Goal: Contribute content: Add original content to the website for others to see

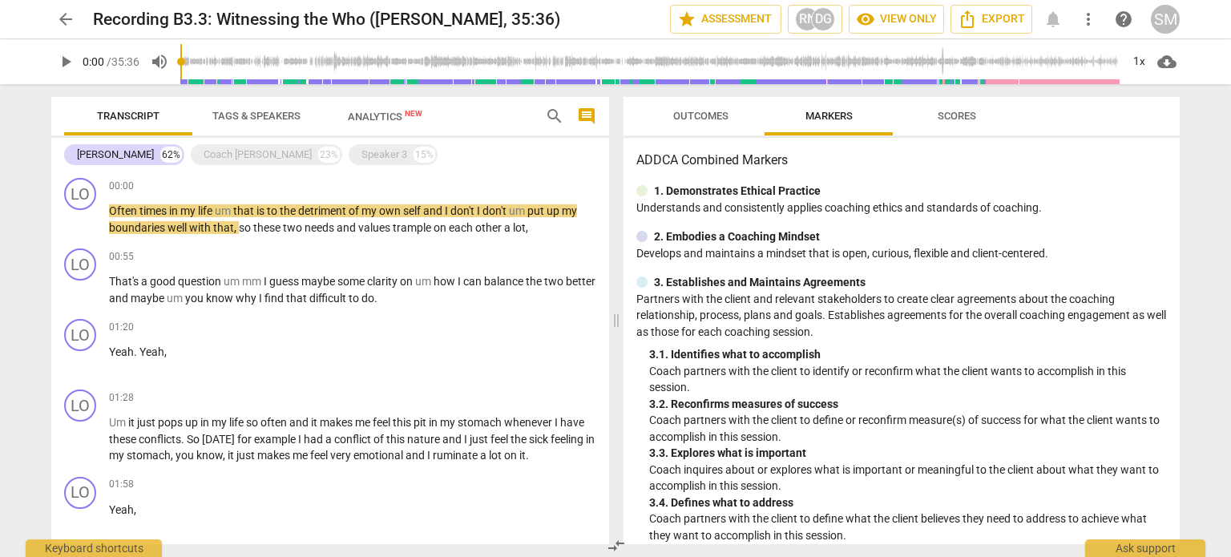
scroll to position [532, 0]
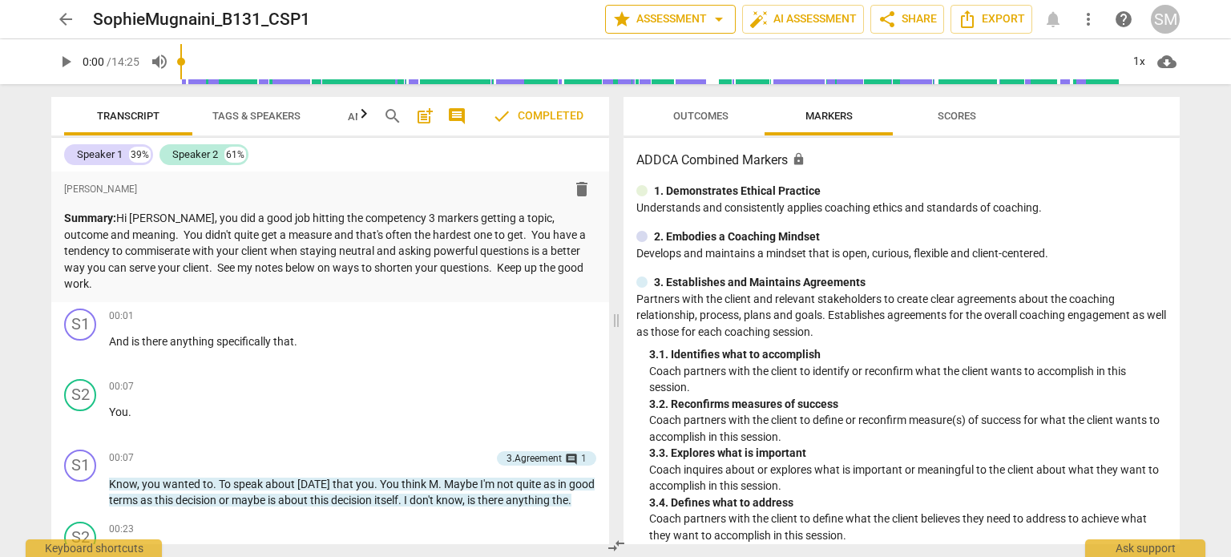
click at [675, 6] on button "star Assessment arrow_drop_down" at bounding box center [670, 19] width 131 height 29
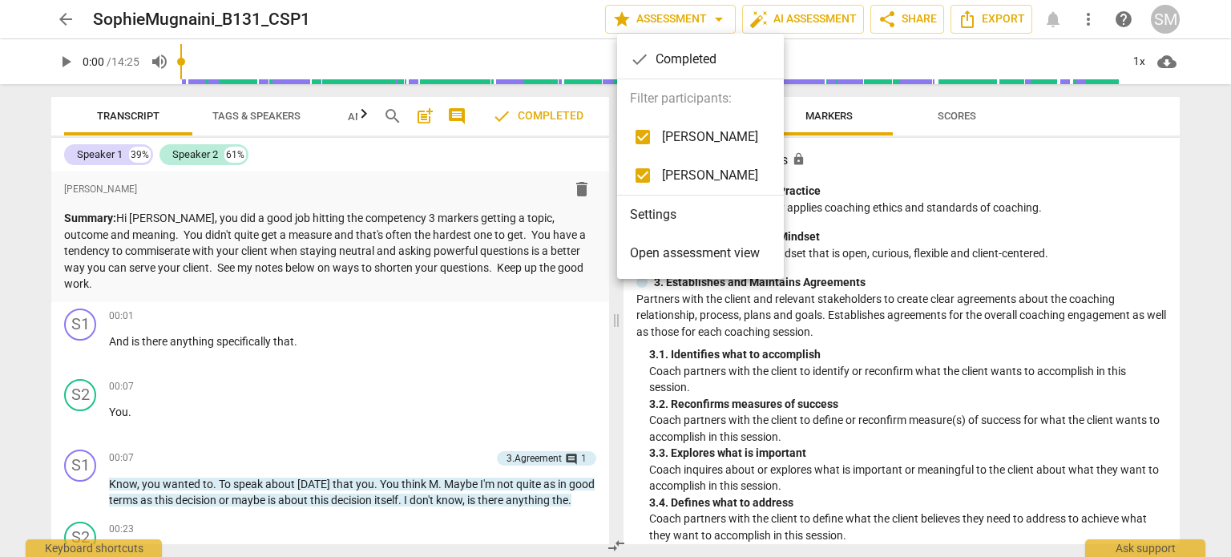
click at [667, 224] on li "Settings" at bounding box center [700, 214] width 167 height 38
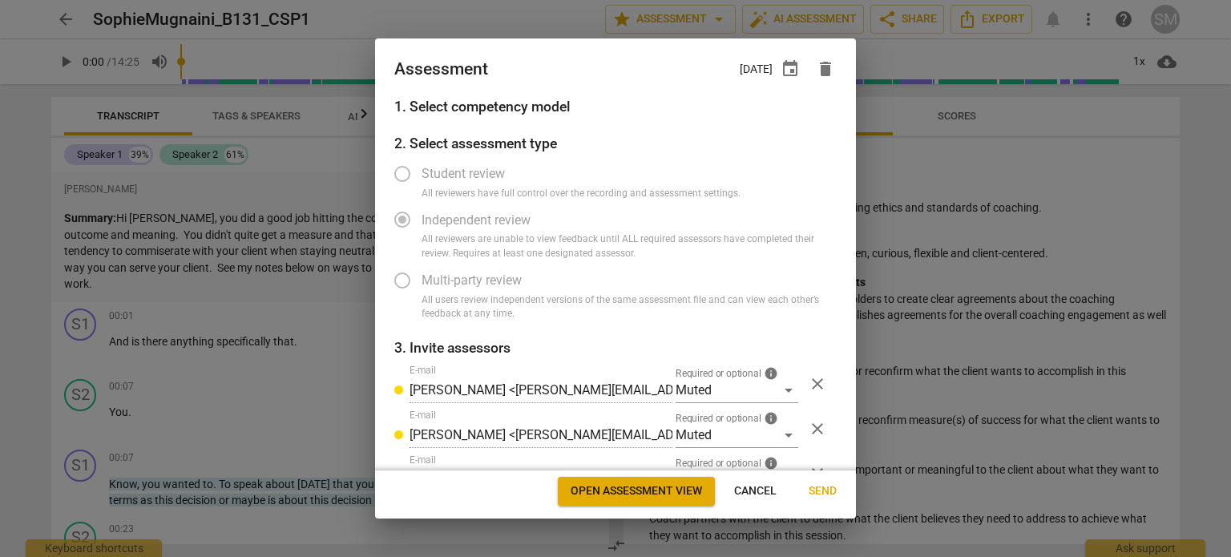
radio input "false"
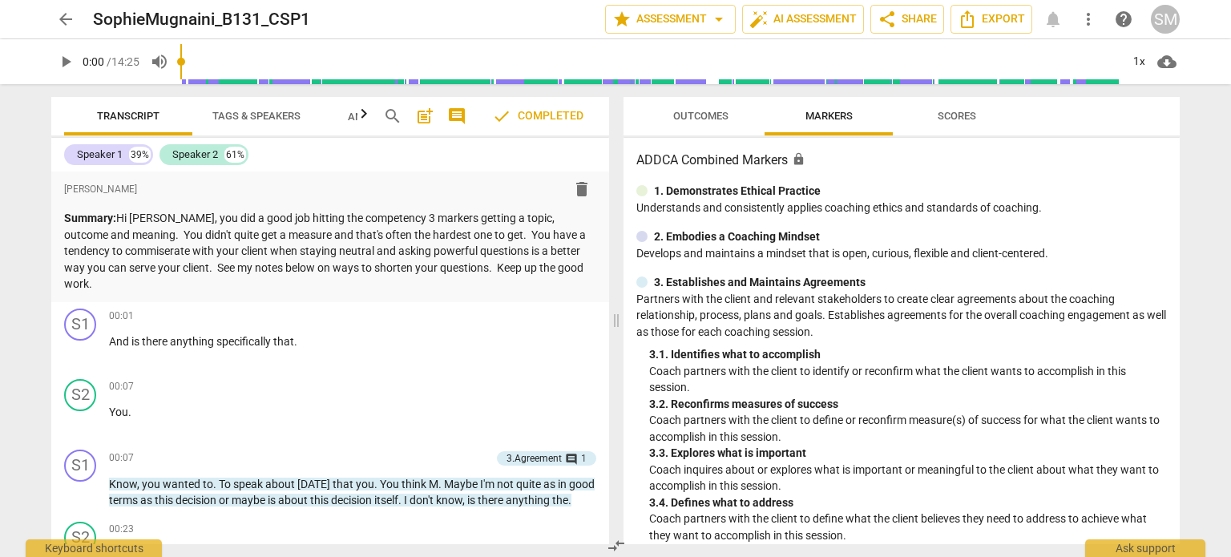
click at [75, 19] on span "arrow_back" at bounding box center [65, 19] width 29 height 19
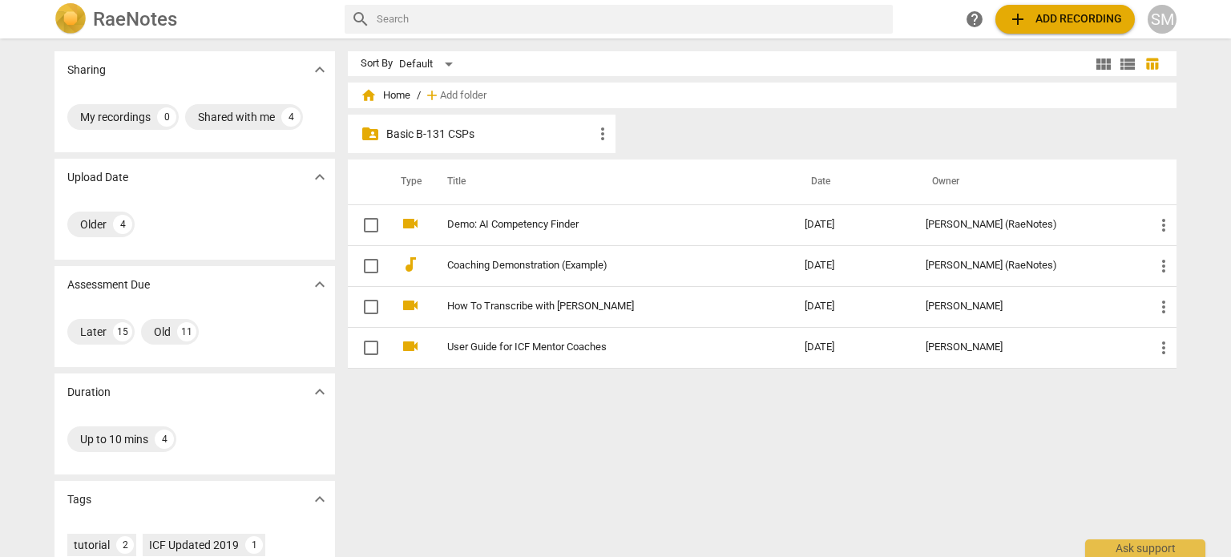
click at [421, 134] on p "Basic B-131 CSPs" at bounding box center [489, 134] width 207 height 17
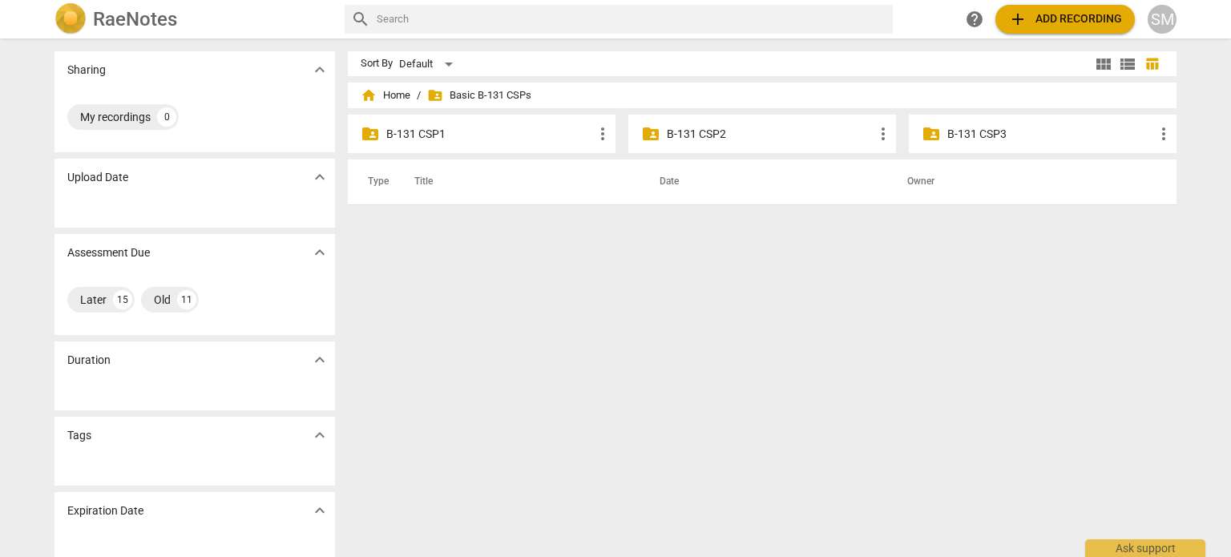
click at [703, 158] on div "folder_shared B-131 CSP1 more_vert folder_shared B-131 CSP2 more_vert folder_sh…" at bounding box center [768, 137] width 841 height 45
click at [712, 147] on div "folder_shared B-131 CSP2 more_vert" at bounding box center [762, 134] width 268 height 38
click at [659, 131] on div "folder_shared B-131 CSP2 more_vert" at bounding box center [762, 134] width 268 height 38
click at [647, 137] on span "folder_shared" at bounding box center [650, 133] width 19 height 19
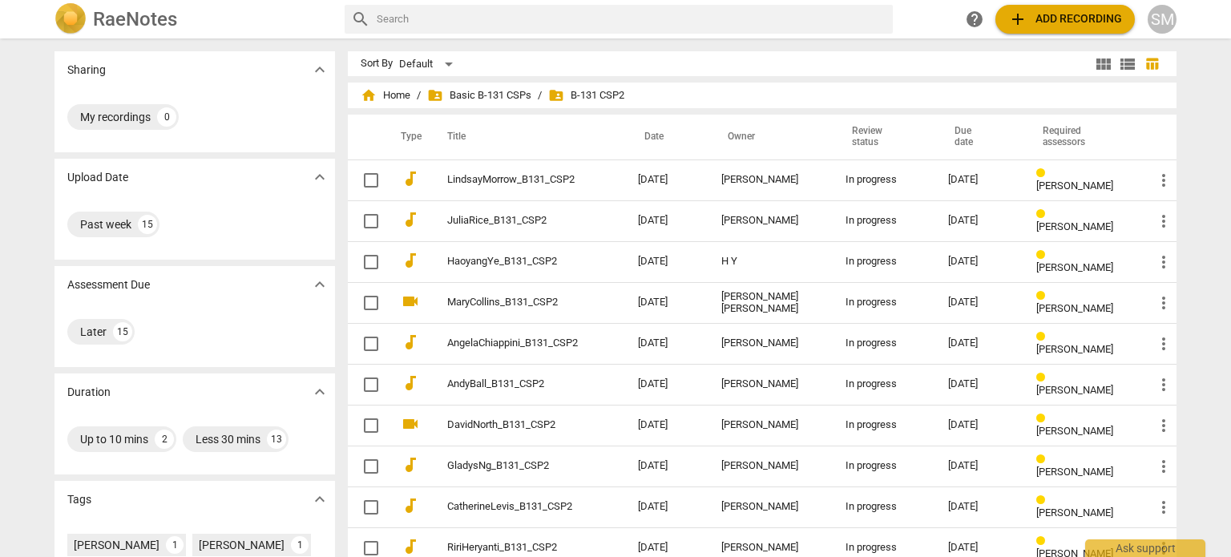
click at [1054, 18] on span "add Add recording" at bounding box center [1065, 19] width 114 height 19
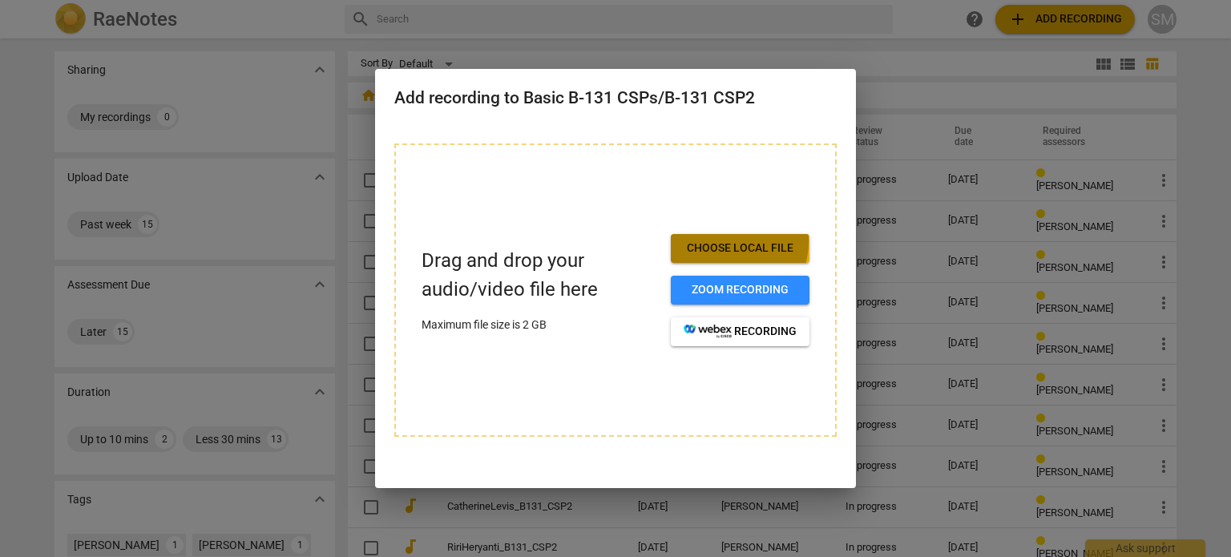
click at [735, 241] on span "Choose local file" at bounding box center [739, 248] width 113 height 16
click at [754, 258] on button "Choose local file" at bounding box center [740, 248] width 139 height 29
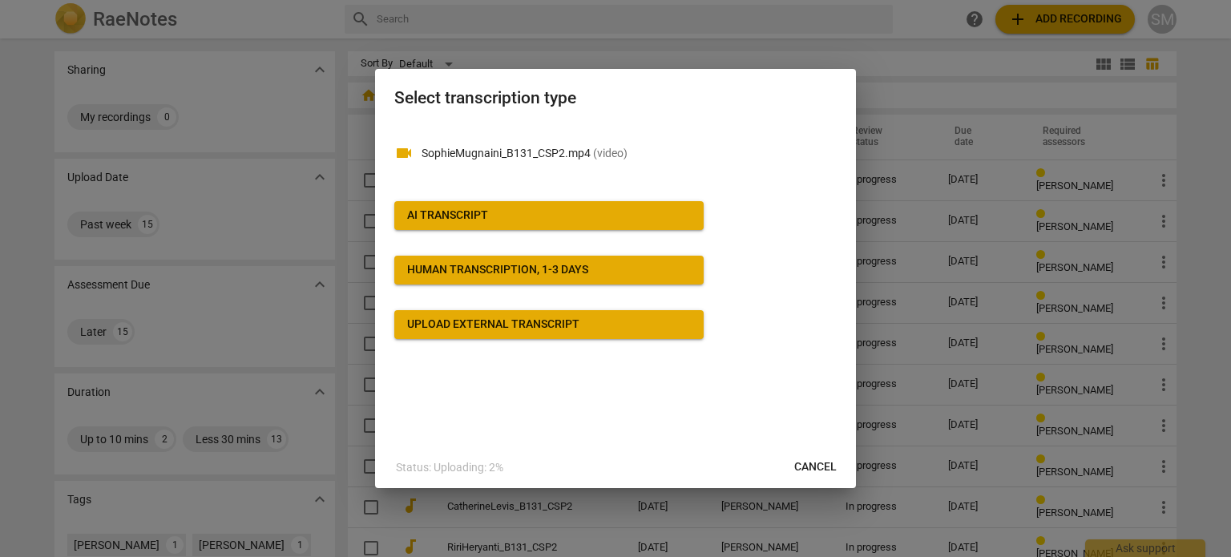
click at [577, 227] on button "AI Transcript" at bounding box center [548, 215] width 309 height 29
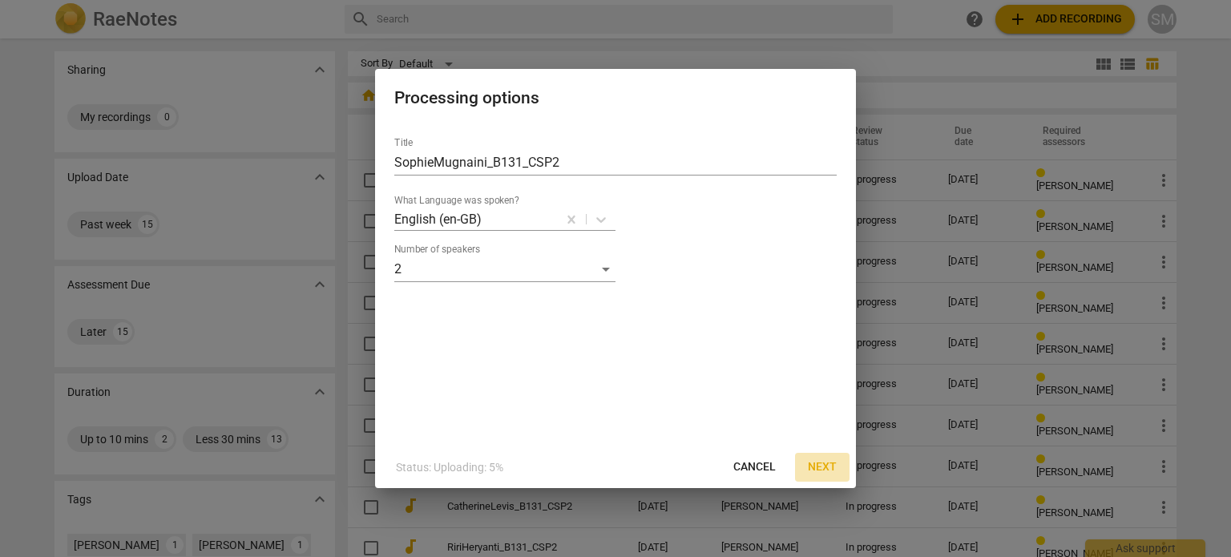
click at [826, 467] on span "Next" at bounding box center [822, 467] width 29 height 16
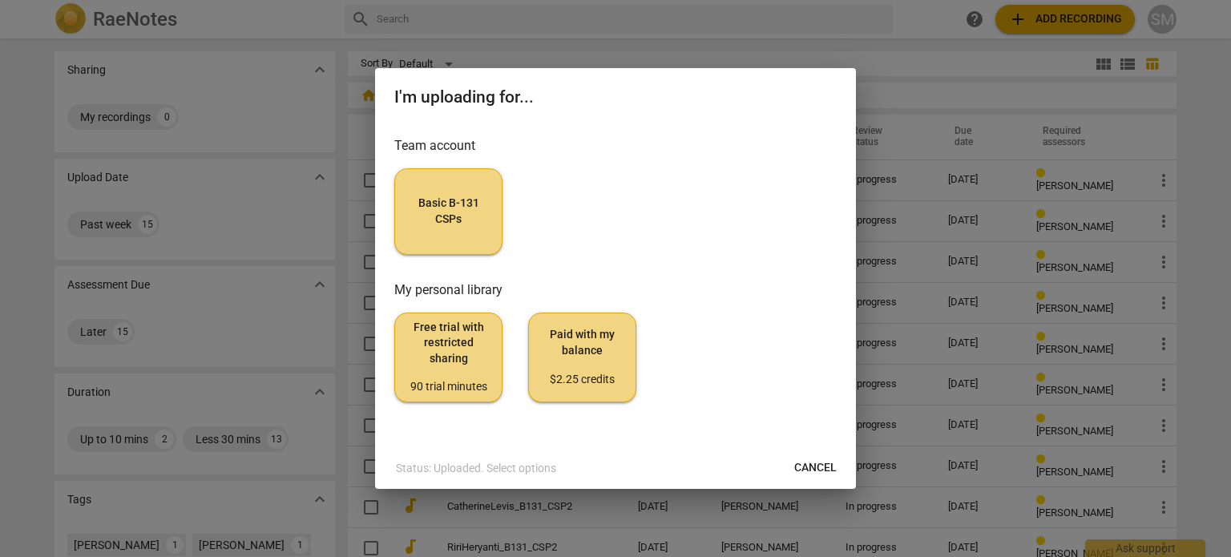
click at [473, 185] on button "Basic B-131 CSPs" at bounding box center [448, 211] width 108 height 87
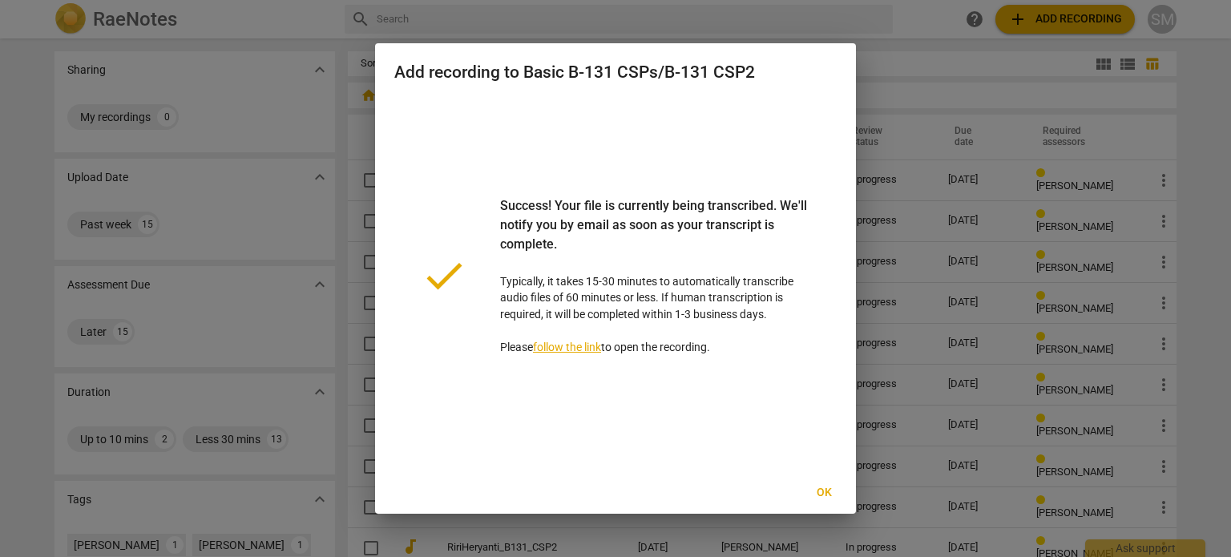
click at [587, 342] on link "follow the link" at bounding box center [567, 346] width 68 height 13
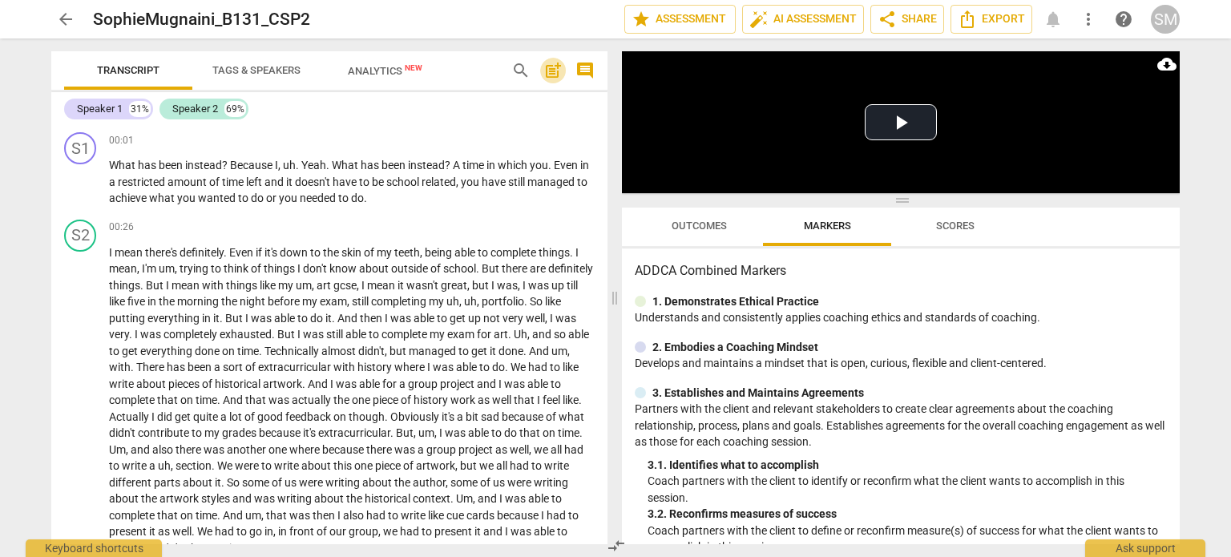
click at [551, 75] on span "post_add" at bounding box center [552, 70] width 19 height 19
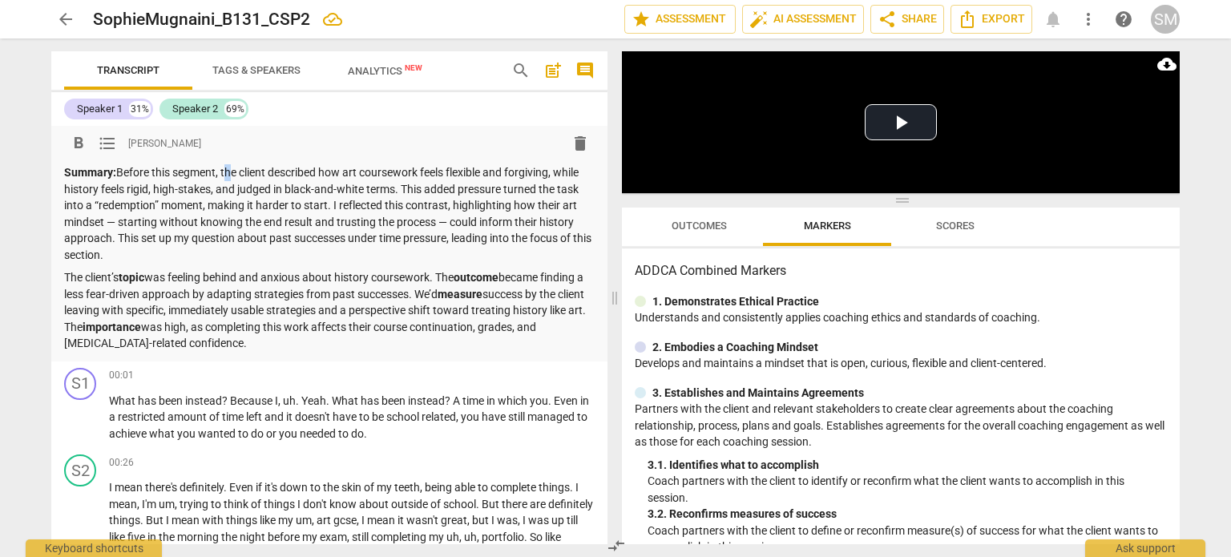
click at [215, 171] on p "Summary: Before this segment, the client described how art coursework feels fle…" at bounding box center [329, 213] width 530 height 99
click at [218, 169] on p "Summary: Before this segment, the client described how art coursework feels fle…" at bounding box center [329, 213] width 530 height 99
click at [215, 172] on p "Summary: Before this segment, the client described how art coursework feels fle…" at bounding box center [329, 213] width 530 height 99
drag, startPoint x: 215, startPoint y: 172, endPoint x: 258, endPoint y: 172, distance: 43.3
click at [258, 172] on p "Summary: Before this segment, the client described how art coursework feels fle…" at bounding box center [329, 213] width 530 height 99
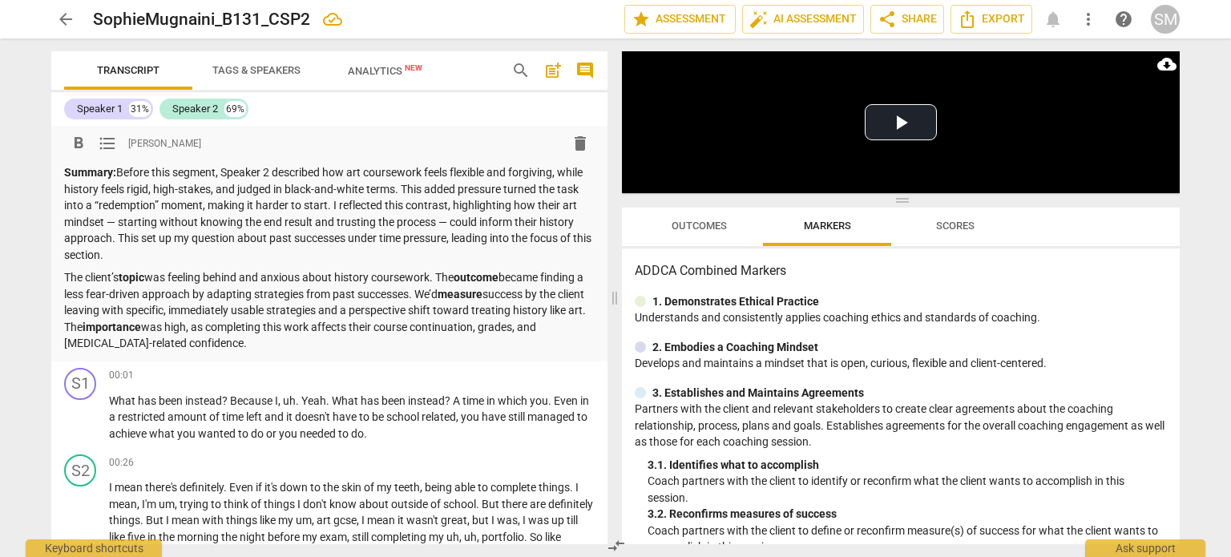
click at [288, 205] on p "Summary: Before this segment, Speaker 2 described how art coursework feels flex…" at bounding box center [329, 213] width 530 height 99
drag, startPoint x: 219, startPoint y: 171, endPoint x: 262, endPoint y: 170, distance: 43.3
click at [262, 170] on p "Summary: Before this segment, Speaker 2 described how art coursework feels flex…" at bounding box center [329, 213] width 530 height 99
click at [353, 188] on p "Summary: Before this segment, Maia described how art coursework feels flexible …" at bounding box center [329, 213] width 530 height 99
click at [346, 178] on p "Summary: Before this segment, Maia described how art coursework feels flexible …" at bounding box center [329, 213] width 530 height 99
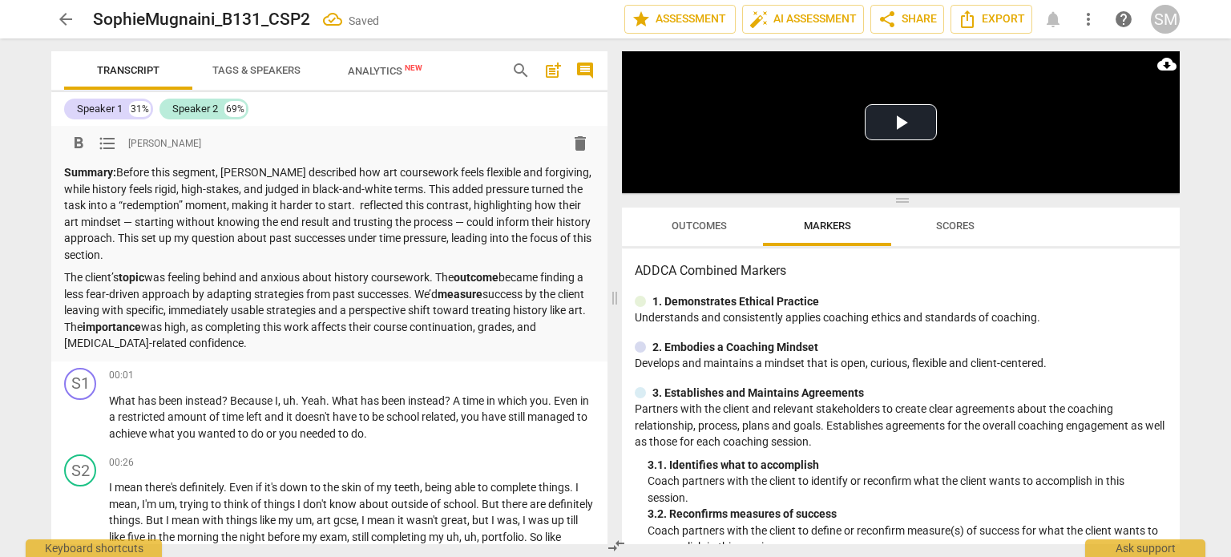
click at [290, 203] on p "Summary: Before this segment, Maia described how art coursework feels flexible …" at bounding box center [329, 213] width 530 height 99
click at [309, 269] on p "The client’s topic was feeling behind and anxious about history coursework. The…" at bounding box center [329, 310] width 530 height 83
click at [567, 202] on p "Summary: Before this segment, Maia described how art coursework feels flexible …" at bounding box center [329, 213] width 530 height 99
click at [364, 220] on p "Summary: Before this segment, Maia described how art coursework feels flexible …" at bounding box center [329, 213] width 530 height 99
drag, startPoint x: 485, startPoint y: 199, endPoint x: 495, endPoint y: 201, distance: 9.7
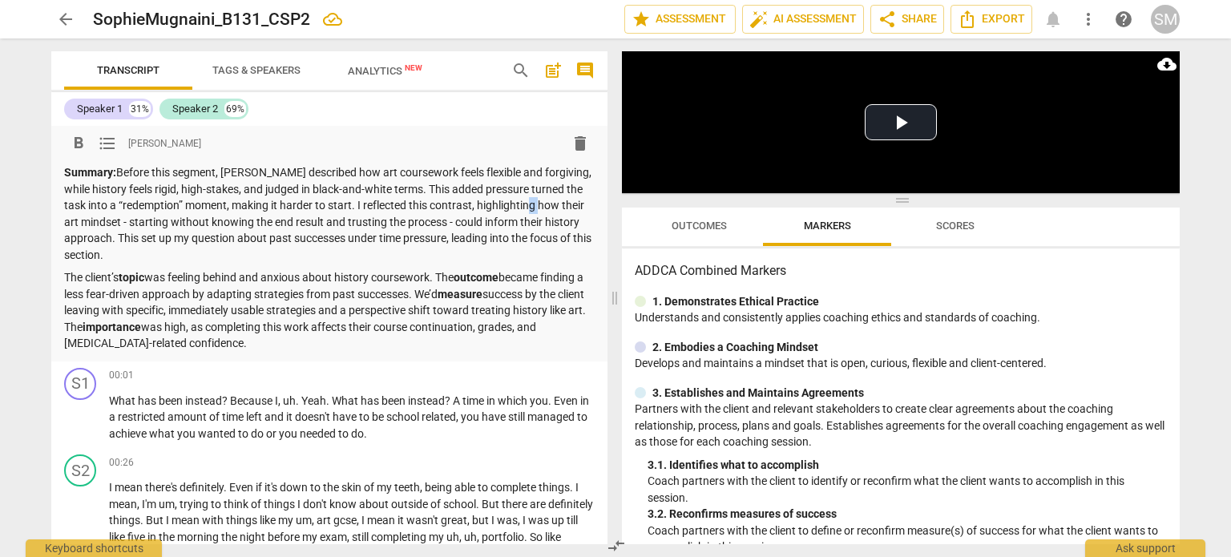
click at [495, 201] on p "Summary: Before this segment, Maia described how art coursework feels flexible …" at bounding box center [329, 213] width 530 height 99
drag, startPoint x: 432, startPoint y: 220, endPoint x: 448, endPoint y: 217, distance: 16.3
click at [448, 217] on p "Summary: Before this segment, Maia described how art coursework feels flexible …" at bounding box center [329, 213] width 530 height 99
click at [365, 218] on p "Summary: Before this segment, Maia described how art coursework feels flexible …" at bounding box center [329, 213] width 530 height 99
click at [432, 216] on p "Summary: Before this segment, Maia described how art coursework feels flexible …" at bounding box center [329, 213] width 530 height 99
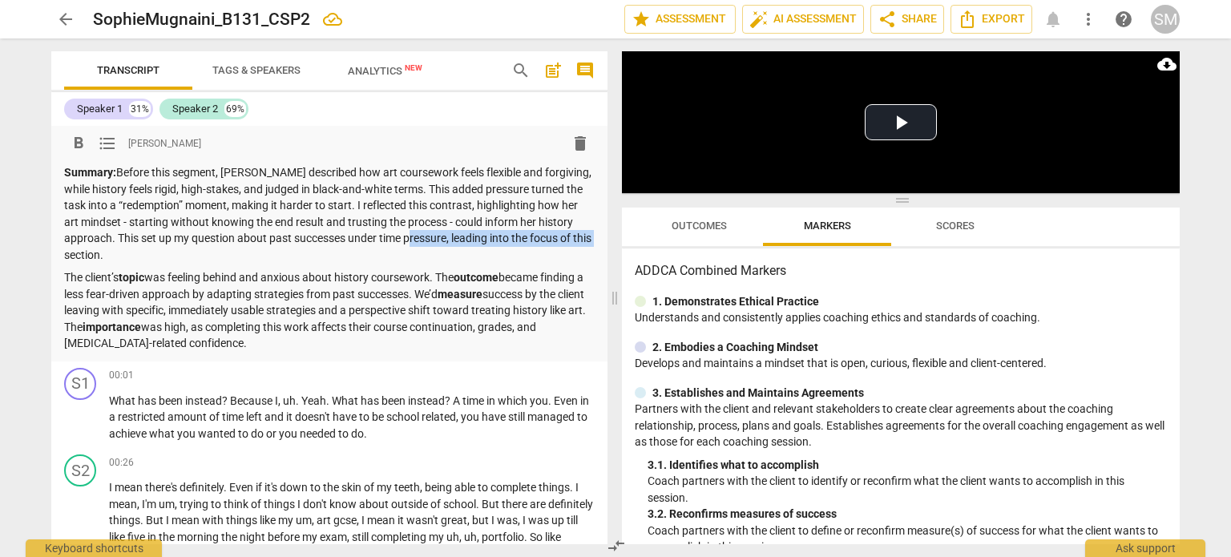
drag, startPoint x: 320, startPoint y: 235, endPoint x: 496, endPoint y: 233, distance: 176.3
click at [496, 233] on p "Summary: Before this segment, Maia described how art coursework feels flexible …" at bounding box center [329, 213] width 530 height 99
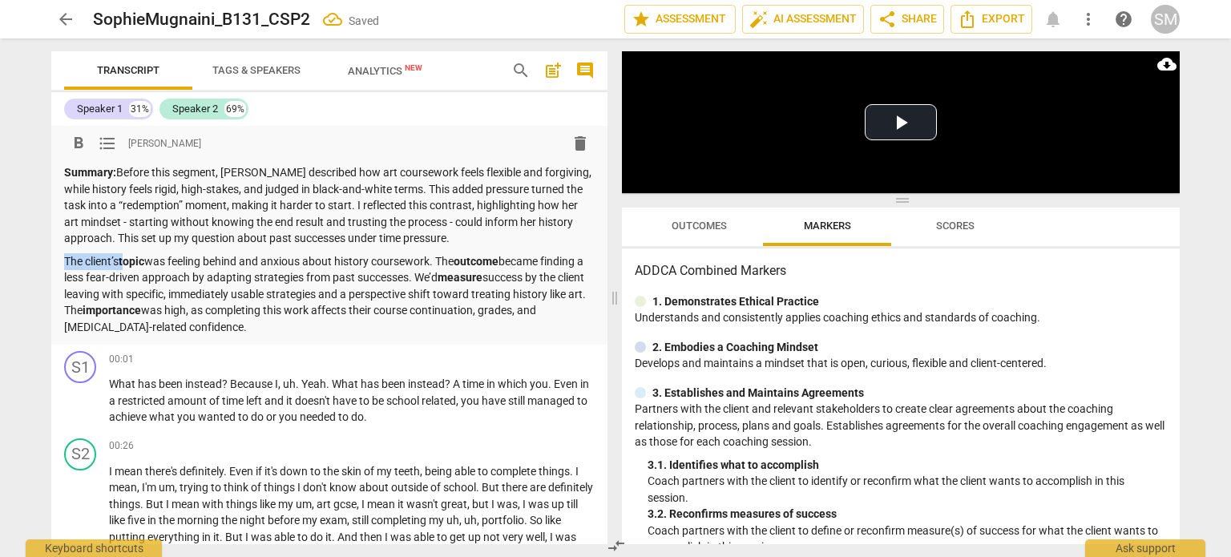
drag, startPoint x: 121, startPoint y: 256, endPoint x: 58, endPoint y: 254, distance: 63.3
click at [58, 254] on div "format_bold format_list_bulleted Sophie Mugnaini delete Summary: Before this se…" at bounding box center [329, 235] width 556 height 219
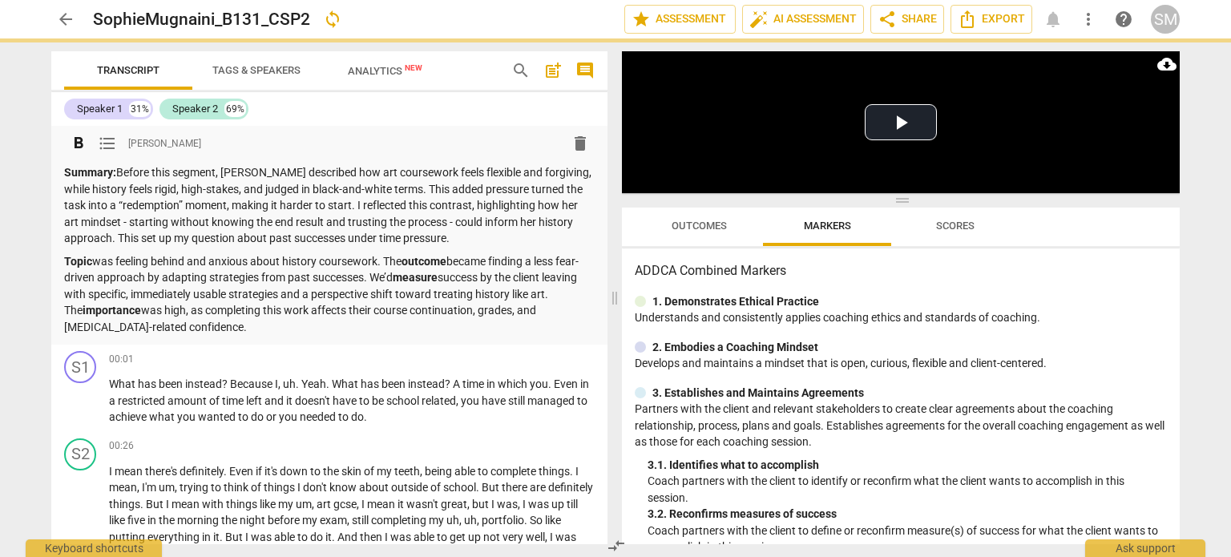
click at [115, 253] on p "Topic was feeling behind and anxious about history coursework. The outcome beca…" at bounding box center [329, 294] width 530 height 83
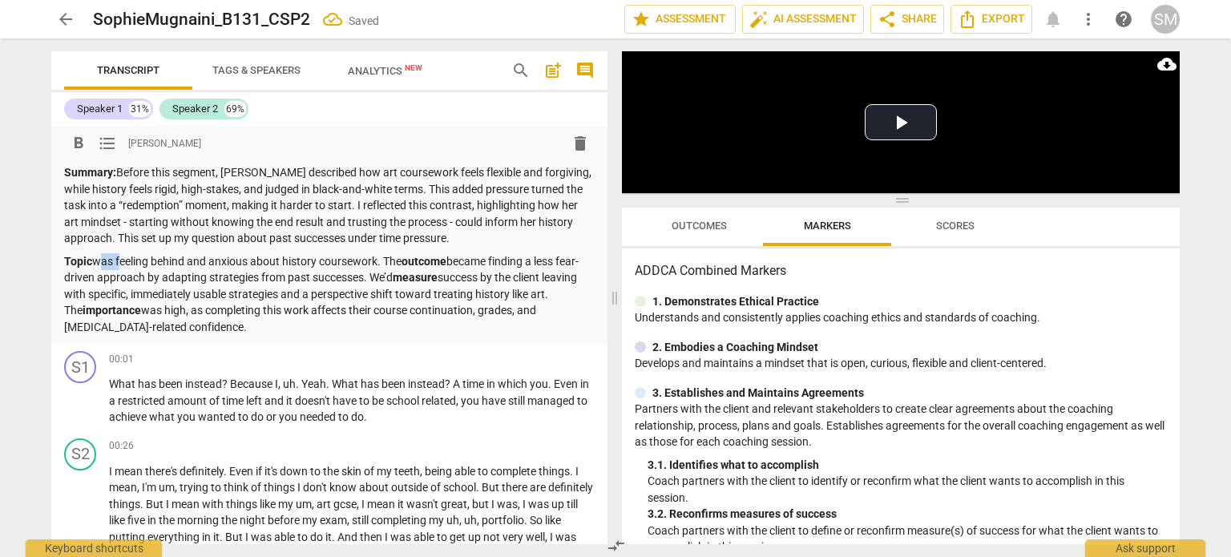
drag, startPoint x: 96, startPoint y: 256, endPoint x: 112, endPoint y: 251, distance: 17.0
click at [112, 253] on p "Topic was feeling behind and anxious about history coursework. The outcome beca…" at bounding box center [329, 294] width 530 height 83
drag, startPoint x: 348, startPoint y: 254, endPoint x: 375, endPoint y: 253, distance: 27.3
click at [375, 253] on p "Topic : feeling behind and anxious about history coursework. The outcome became…" at bounding box center [329, 294] width 530 height 83
drag, startPoint x: 390, startPoint y: 256, endPoint x: 429, endPoint y: 253, distance: 39.3
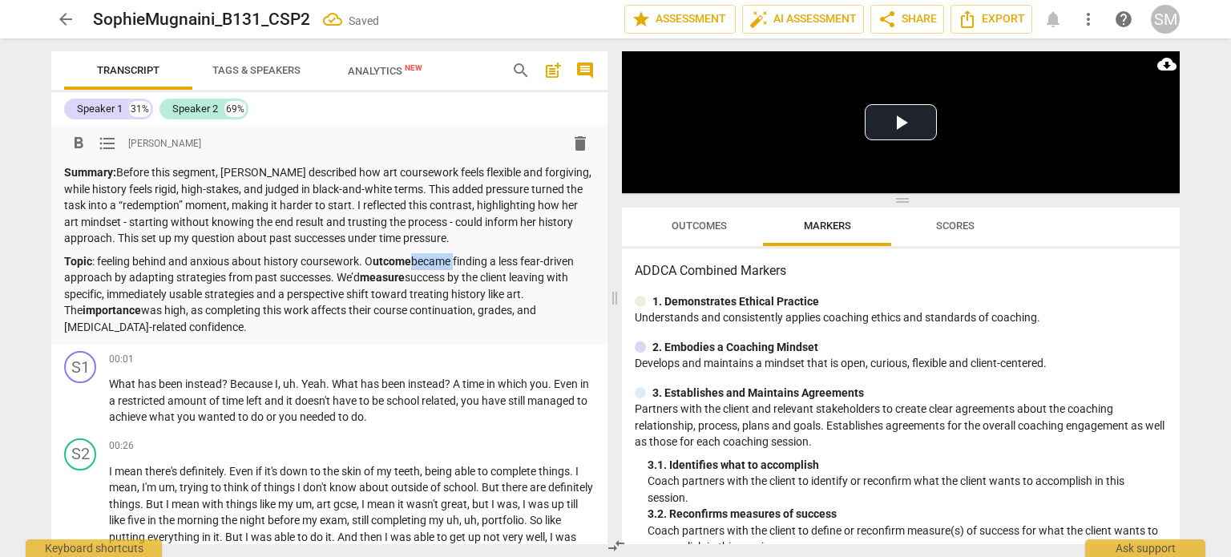
click at [429, 253] on p "Topic : feeling behind and anxious about history coursework. O utcome became fi…" at bounding box center [329, 294] width 530 height 83
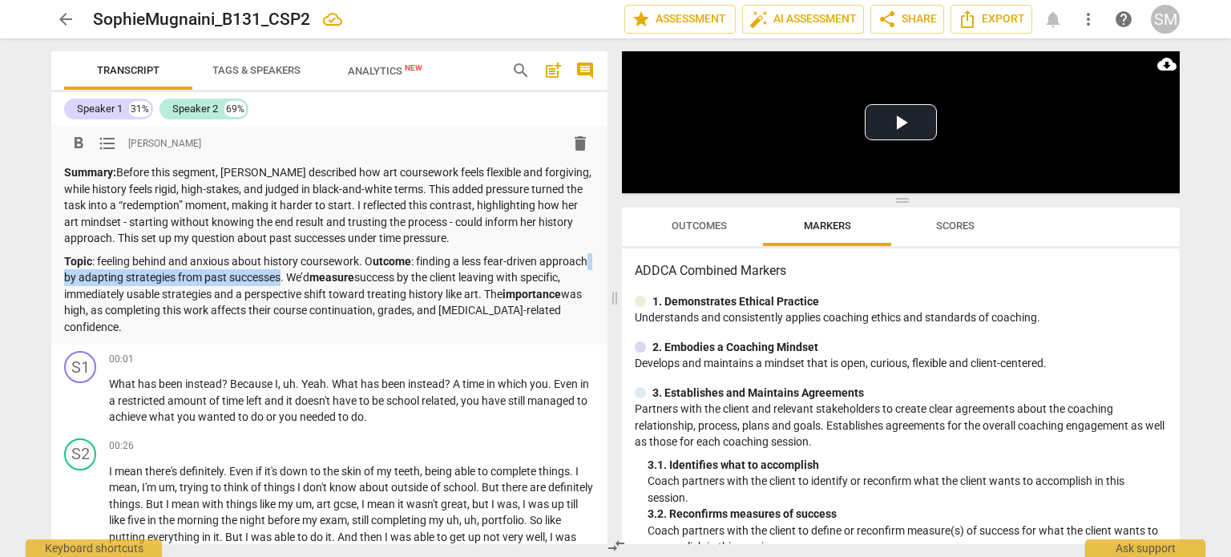
drag, startPoint x: 556, startPoint y: 256, endPoint x: 252, endPoint y: 268, distance: 303.9
click at [252, 268] on p "Topic : feeling behind and anxious about history coursework. O utcome : finding…" at bounding box center [329, 294] width 530 height 83
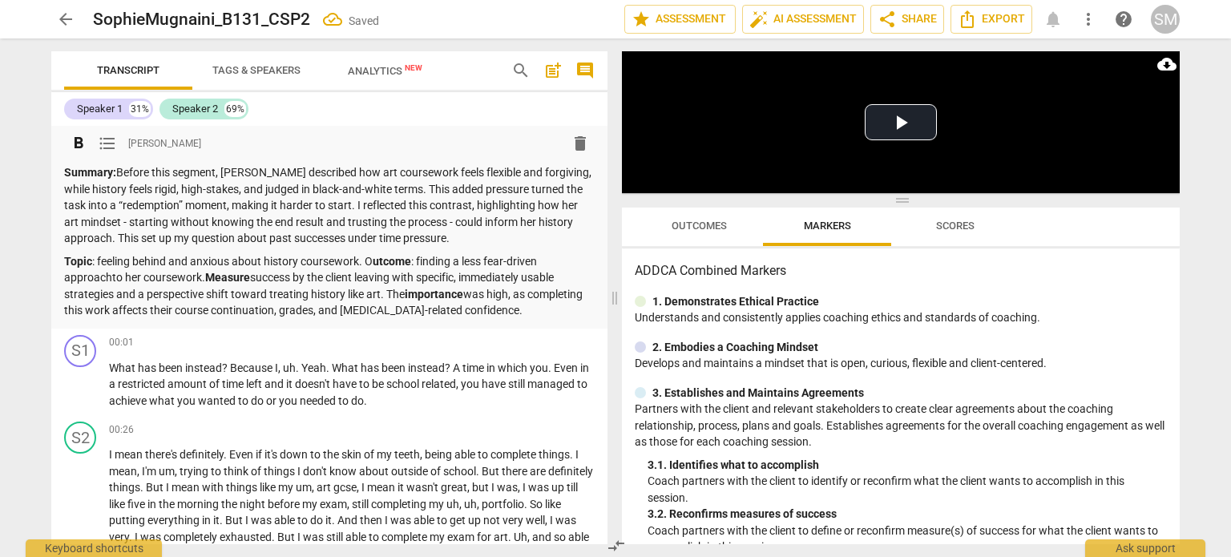
click at [169, 262] on p "Topic : feeling behind and anxious about history coursework. O utcome : finding…" at bounding box center [329, 286] width 530 height 66
click at [558, 259] on p "Topic : feeling behind and anxious about history coursework. O utcome : finding…" at bounding box center [329, 286] width 530 height 66
click at [552, 256] on p "Topic : feeling behind and anxious about history coursework. O utcome : finding…" at bounding box center [329, 286] width 530 height 66
click at [163, 271] on strong "Measure" at bounding box center [179, 277] width 45 height 13
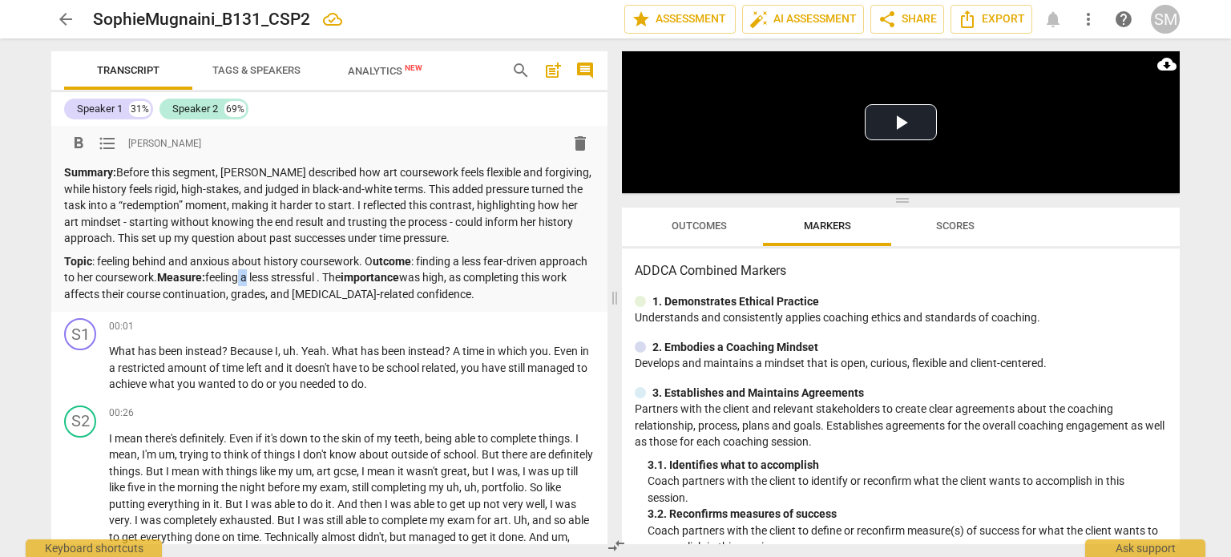
drag, startPoint x: 212, startPoint y: 272, endPoint x: 201, endPoint y: 272, distance: 10.4
click at [201, 272] on p "Topic : feeling behind and anxious about history coursework. O utcome : finding…" at bounding box center [329, 278] width 530 height 50
click at [247, 272] on p "Topic : feeling behind and anxious about history coursework. O utcome : finding…" at bounding box center [329, 278] width 530 height 50
drag, startPoint x: 256, startPoint y: 268, endPoint x: 268, endPoint y: 264, distance: 12.7
click at [268, 264] on p "Topic : feeling behind and anxious about history coursework. O utcome : finding…" at bounding box center [329, 278] width 530 height 50
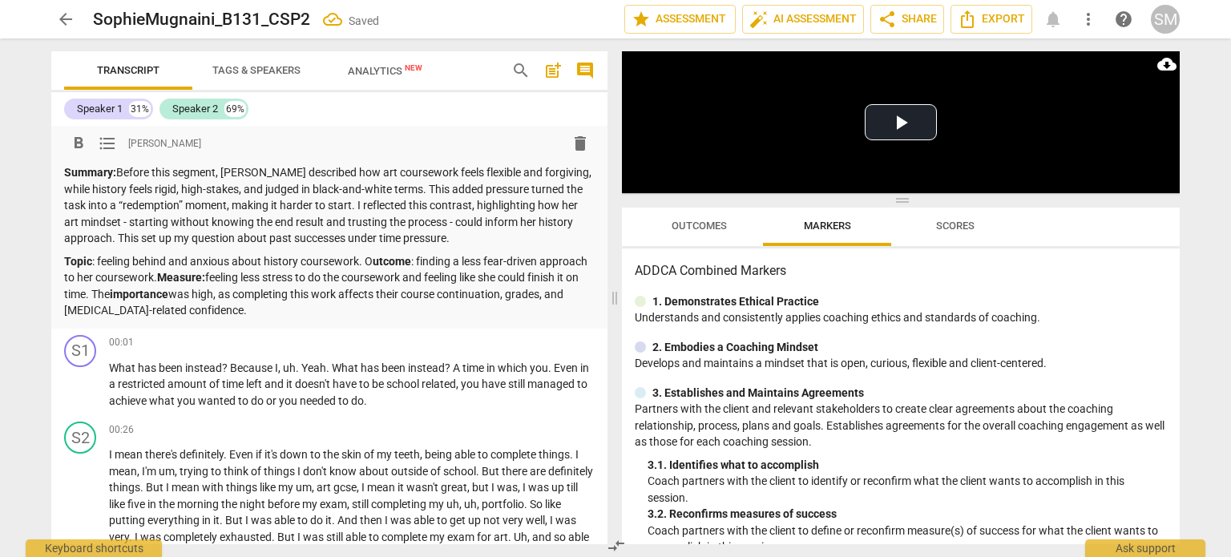
click at [556, 278] on p "Topic : feeling behind and anxious about history coursework. O utcome : finding…" at bounding box center [329, 286] width 530 height 66
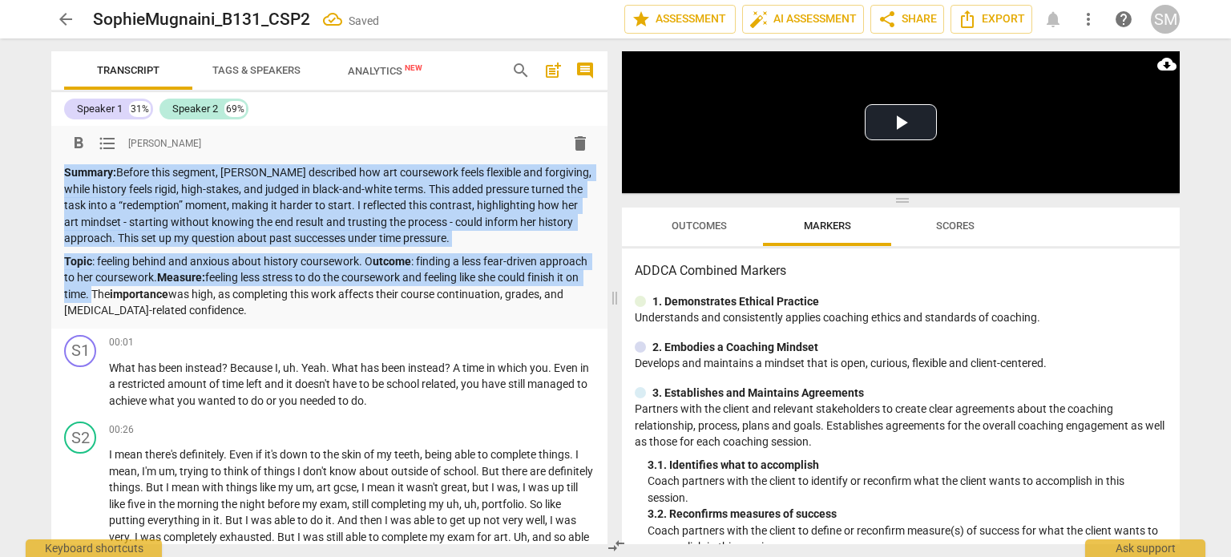
click at [63, 283] on div "format_bold format_list_bulleted Sophie Mugnaini delete Summary: Before this se…" at bounding box center [329, 227] width 556 height 203
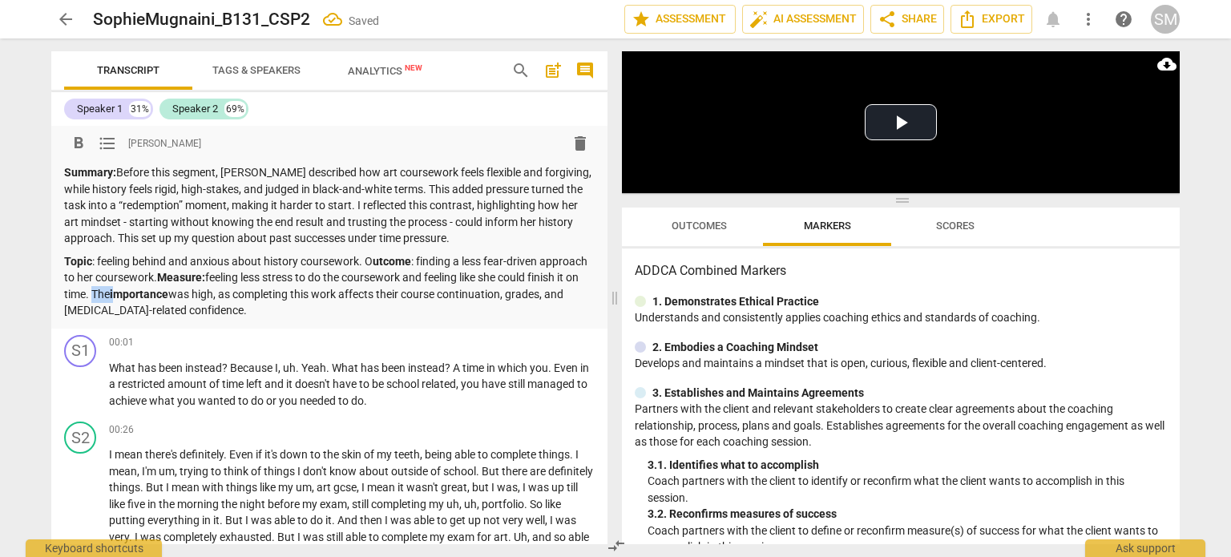
click at [110, 288] on strong "importance" at bounding box center [139, 294] width 58 height 13
click at [145, 298] on p "Topic : feeling behind and anxious about history coursework. O utcome : finding…" at bounding box center [329, 286] width 530 height 66
drag, startPoint x: 119, startPoint y: 284, endPoint x: 183, endPoint y: 292, distance: 64.5
click at [183, 292] on p "Topic : feeling behind and anxious about history coursework. O utcome : finding…" at bounding box center [329, 286] width 530 height 66
drag, startPoint x: 260, startPoint y: 288, endPoint x: 279, endPoint y: 284, distance: 19.6
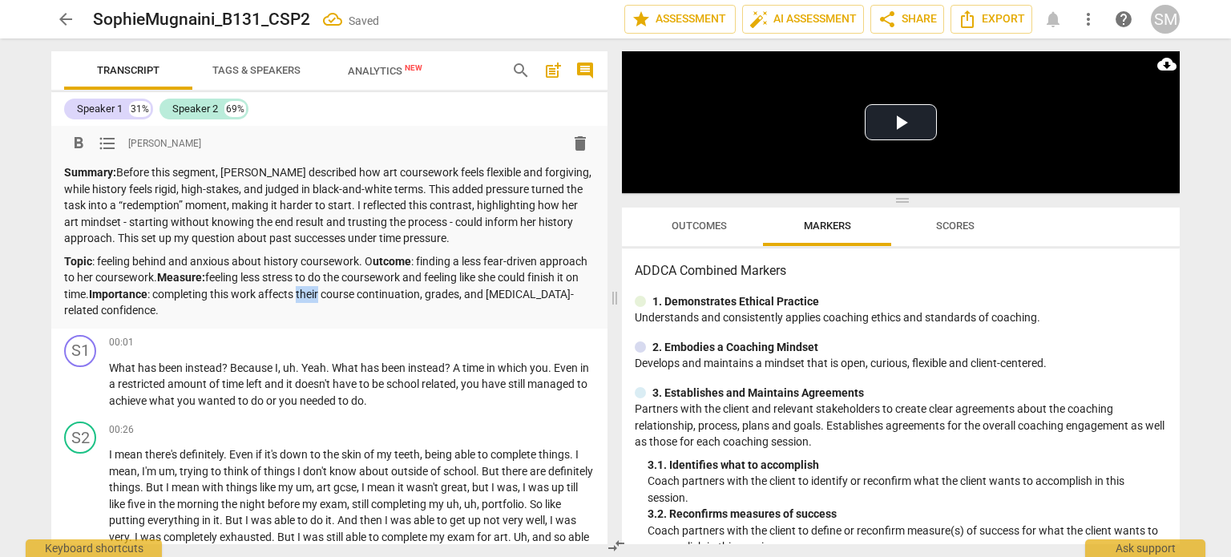
click at [279, 284] on p "Topic : feeling behind and anxious about history coursework. O utcome : finding…" at bounding box center [329, 286] width 530 height 66
click at [181, 284] on p "Topic : feeling behind and anxious about history coursework. O utcome : finding…" at bounding box center [329, 286] width 530 height 66
click at [199, 284] on p "Topic : feeling behind and anxious about history coursework. O utcome : finding…" at bounding box center [329, 286] width 530 height 66
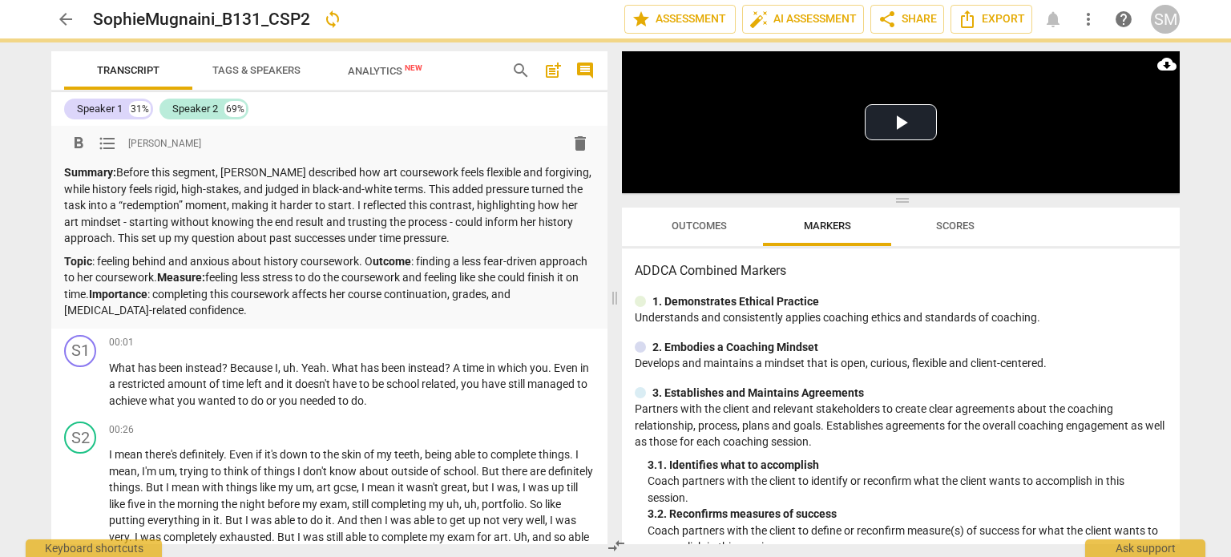
click at [259, 286] on p "Topic : feeling behind and anxious about history coursework. O utcome : finding…" at bounding box center [329, 286] width 530 height 66
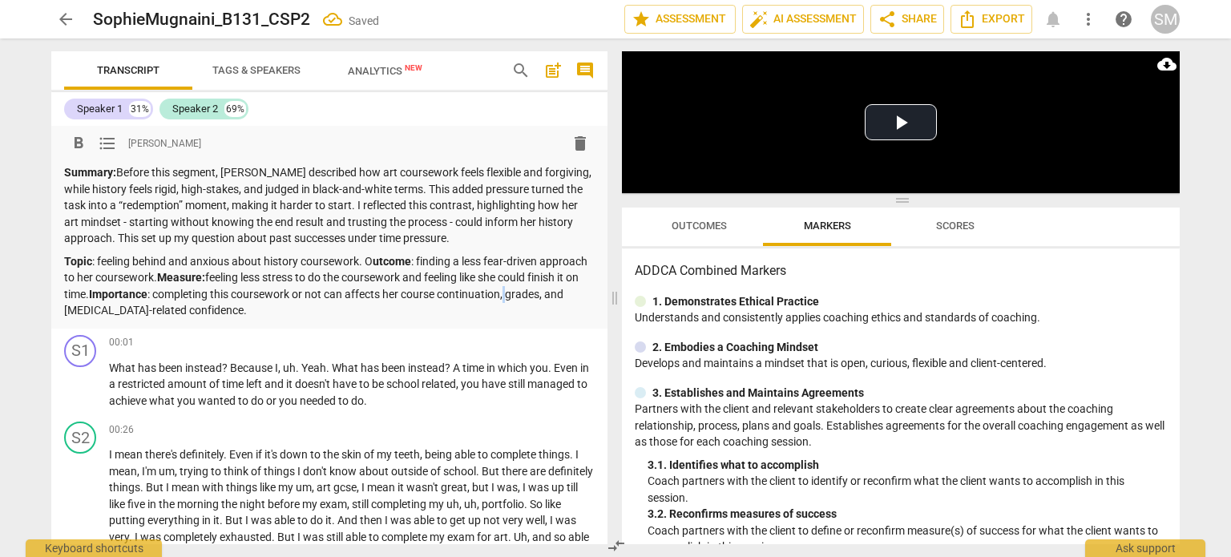
click at [455, 287] on p "Topic : feeling behind and anxious about history coursework. O utcome : finding…" at bounding box center [329, 286] width 530 height 66
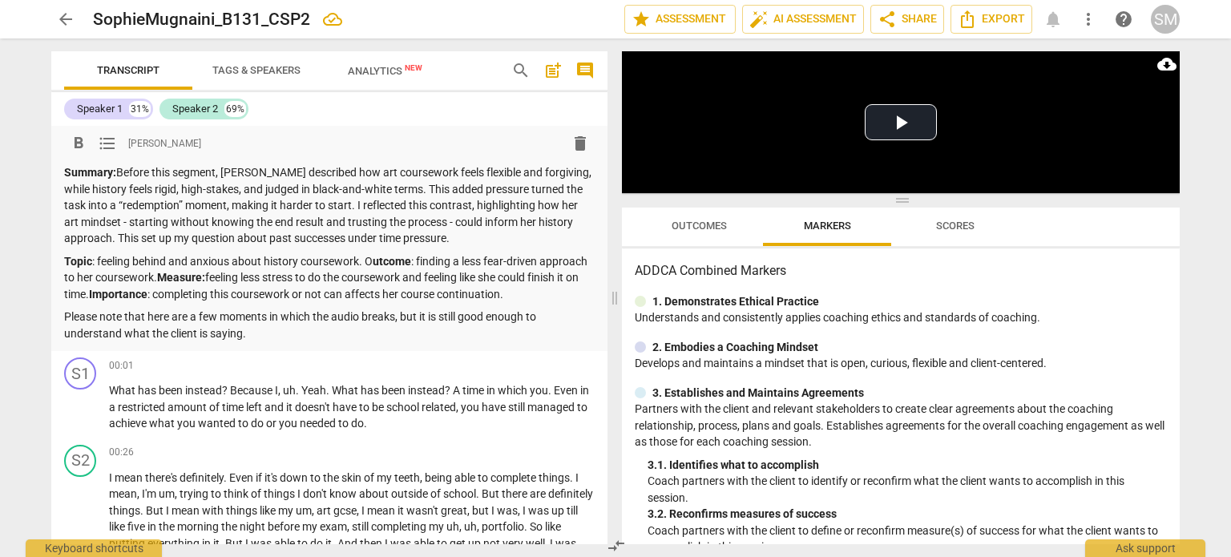
click at [143, 310] on p "Please note that here are a few moments in which the audio breaks, but it is st…" at bounding box center [329, 324] width 530 height 33
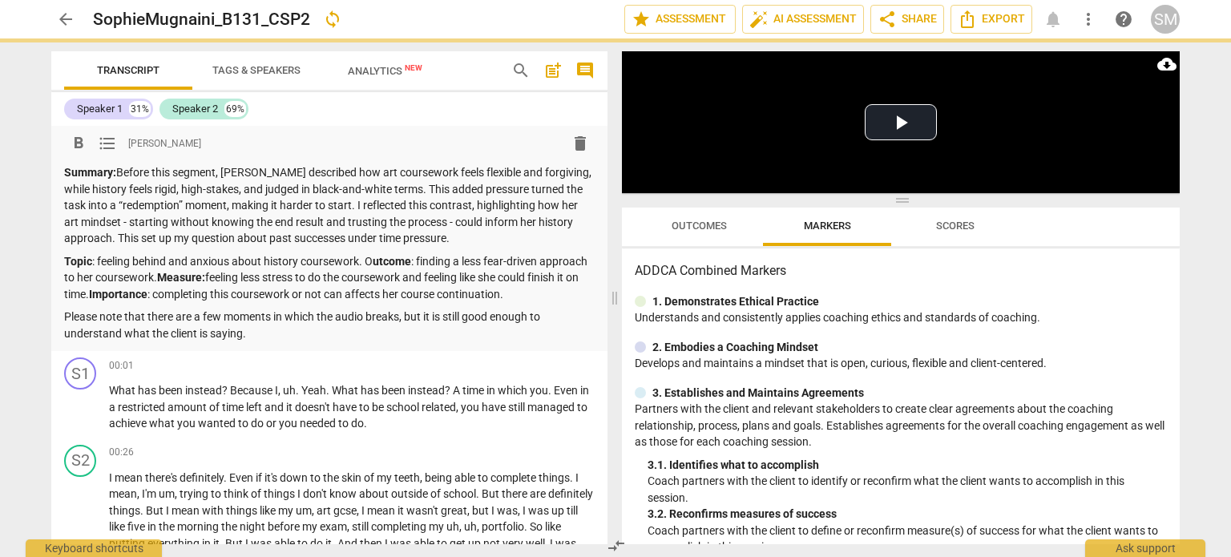
click at [255, 316] on p "Please note that there are a few moments in which the audio breaks, but it is s…" at bounding box center [329, 324] width 530 height 33
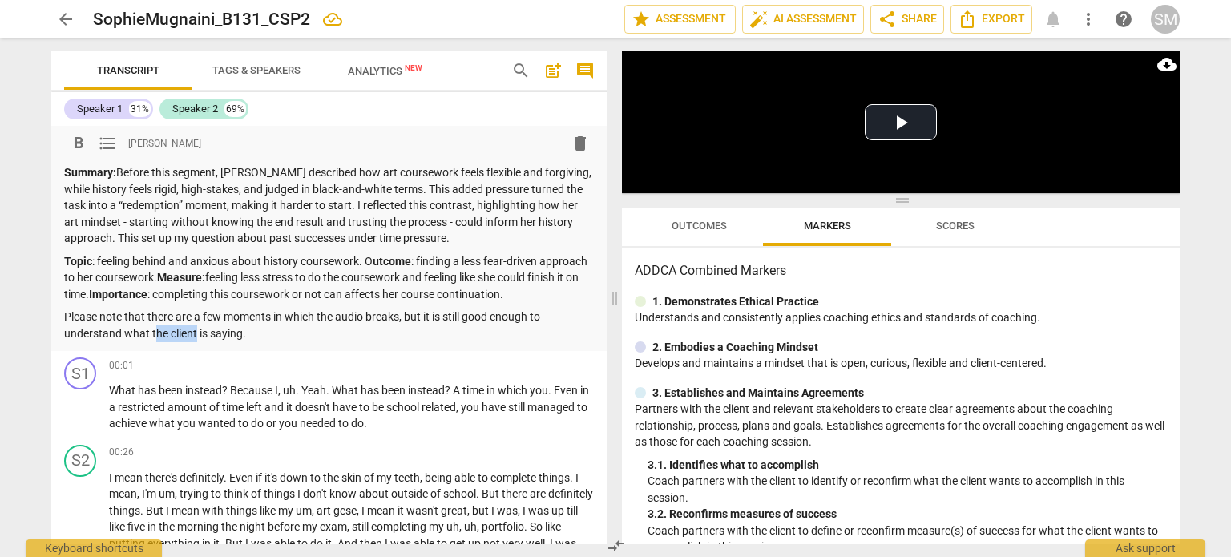
drag, startPoint x: 92, startPoint y: 323, endPoint x: 132, endPoint y: 323, distance: 40.1
click at [132, 323] on p "Please note that there are a few moments in which the audio breaks, but it is s…" at bounding box center [329, 324] width 530 height 33
click at [495, 266] on p "Topic : feeling behind and anxious about history coursework. O utcome : finding…" at bounding box center [329, 278] width 530 height 50
click at [449, 77] on div "Transcript Tags & Speakers Analytics New" at bounding box center [274, 70] width 421 height 38
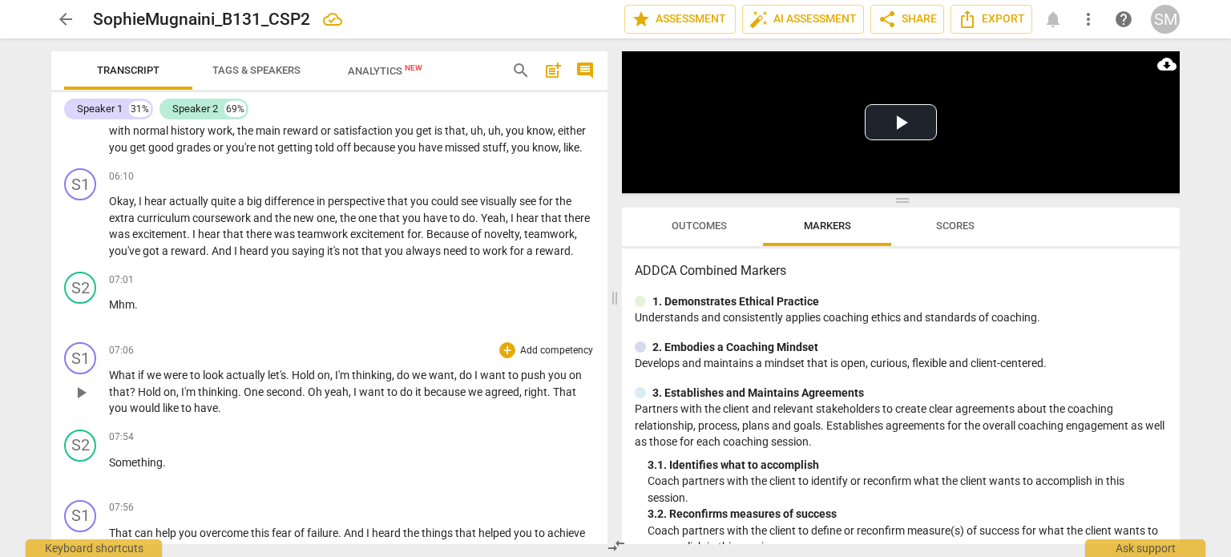
click at [522, 336] on div "S1 play_arrow pause 07:06 + Add competency keyboard_arrow_right What if we were…" at bounding box center [329, 379] width 556 height 87
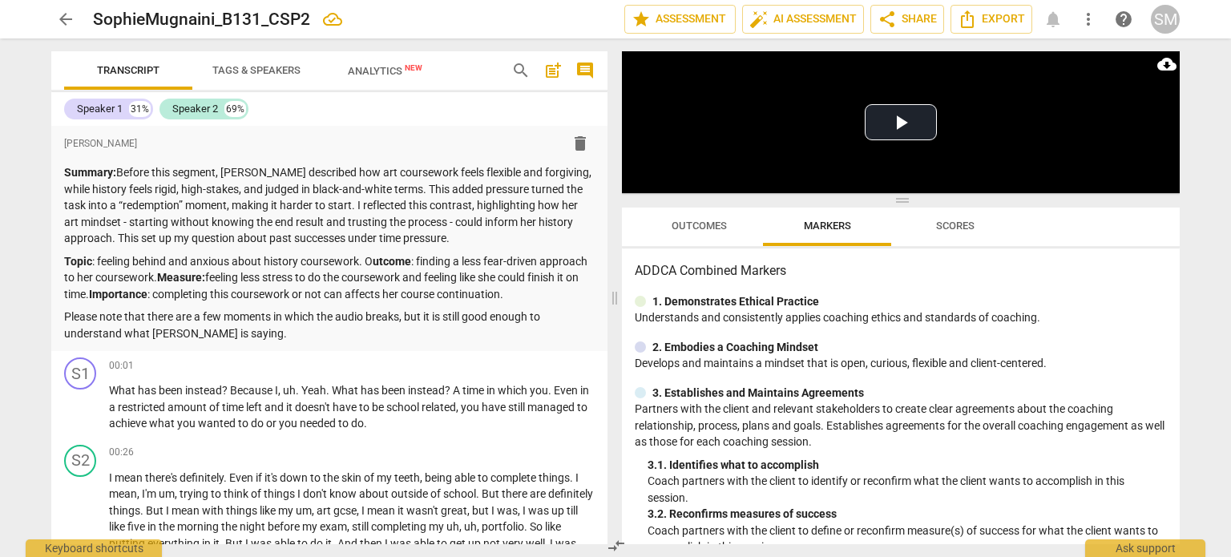
click at [60, 18] on span "arrow_back" at bounding box center [65, 19] width 19 height 19
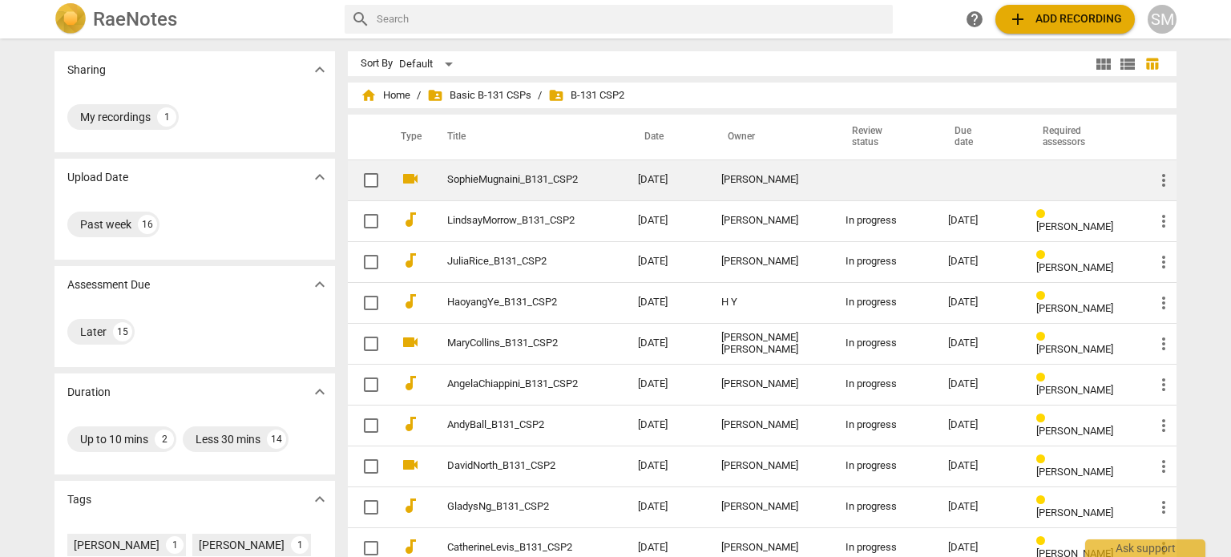
click at [832, 183] on td at bounding box center [883, 179] width 103 height 41
